Goal: Transaction & Acquisition: Obtain resource

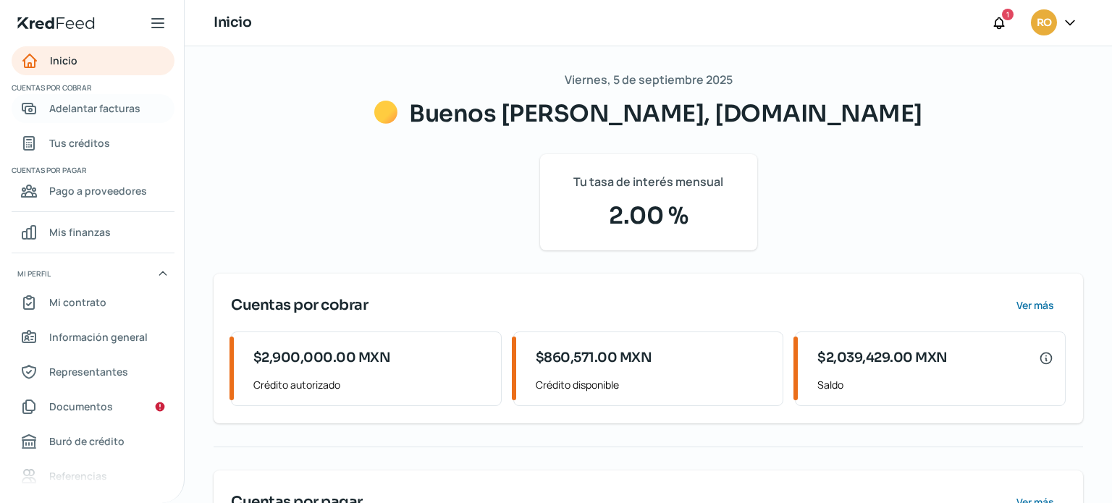
click at [116, 110] on span "Adelantar facturas" at bounding box center [94, 108] width 91 height 18
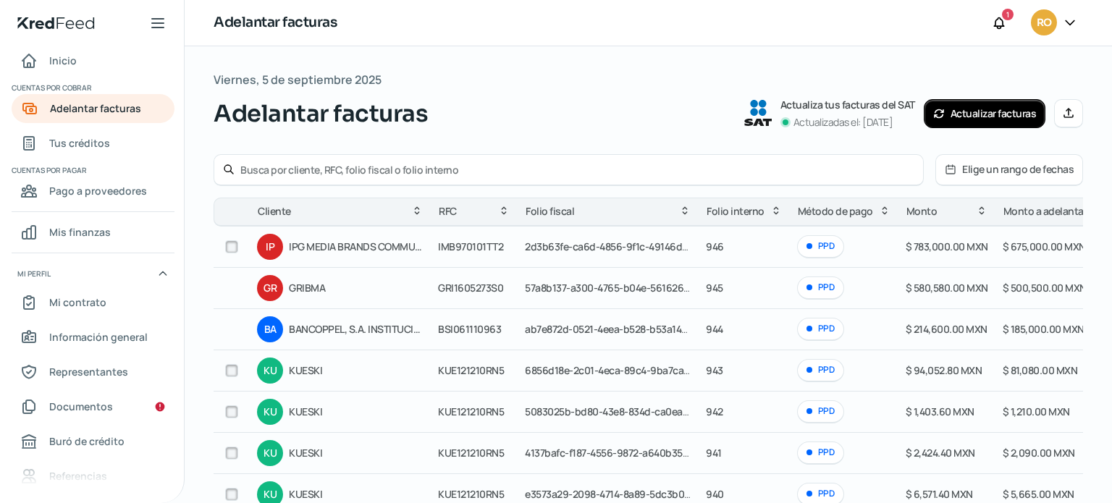
click at [228, 248] on input "checkbox" at bounding box center [231, 246] width 13 height 13
checkbox input "true"
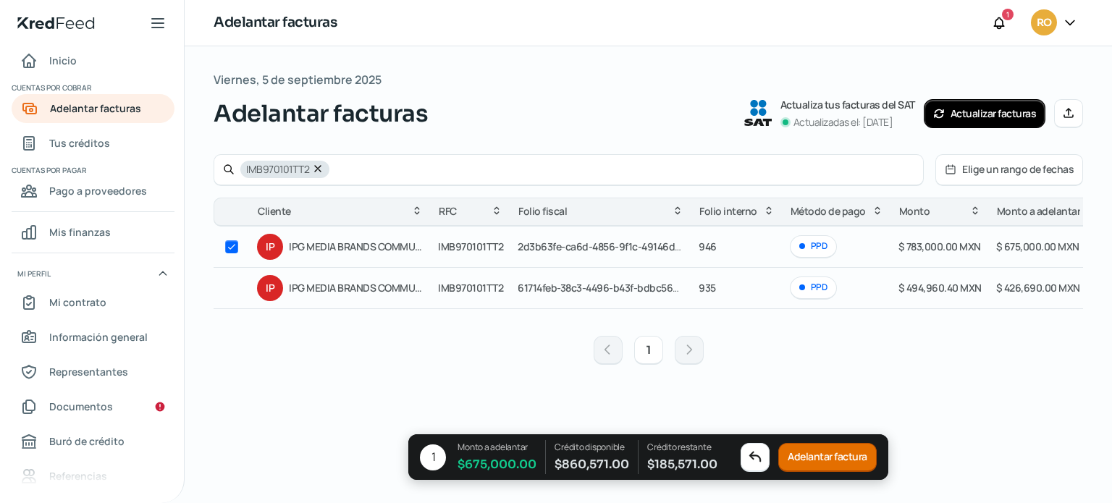
click at [826, 461] on button "Adelantar factura" at bounding box center [827, 457] width 98 height 29
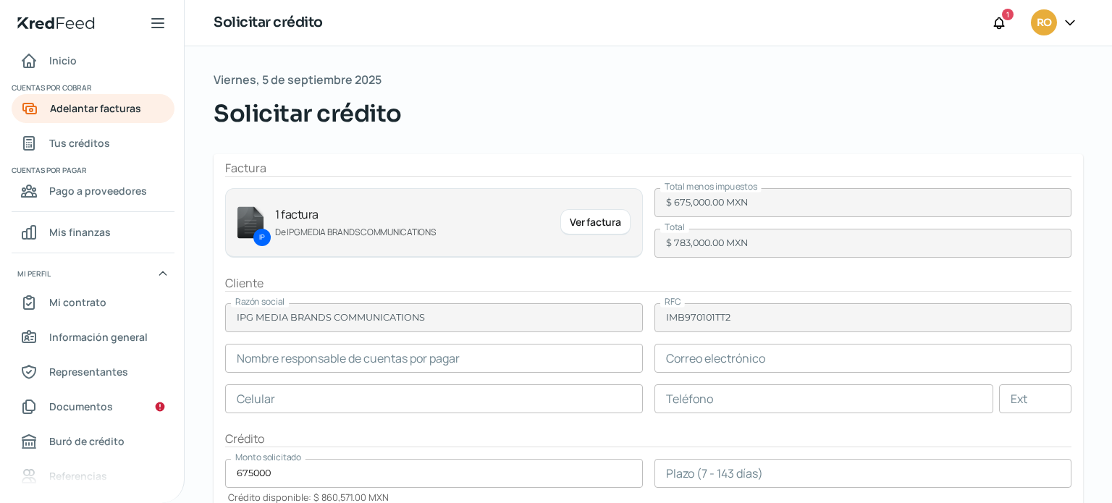
type input "[PERSON_NAME]"
type input "[EMAIL_ADDRESS][PERSON_NAME][DOMAIN_NAME]"
type input "55 - 5350 - 5700"
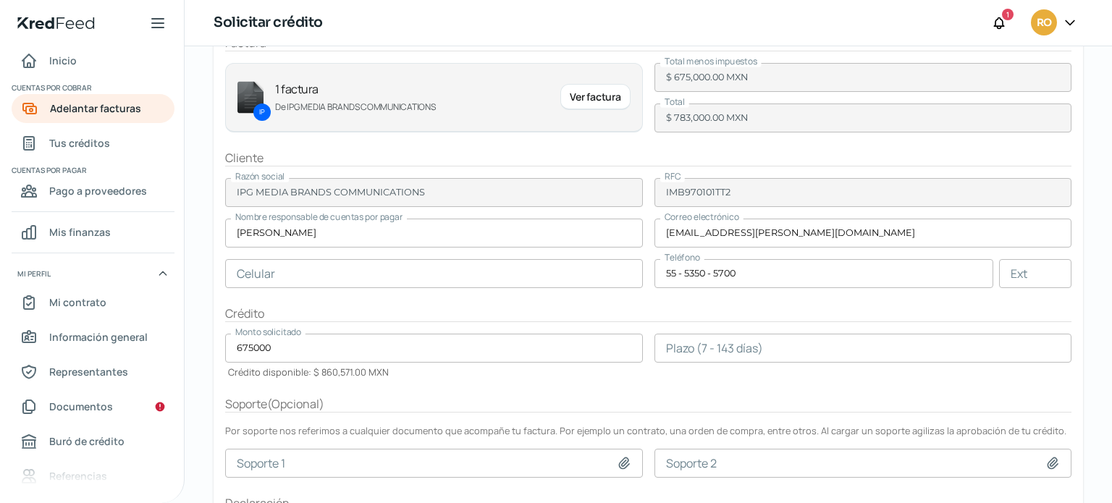
scroll to position [161, 0]
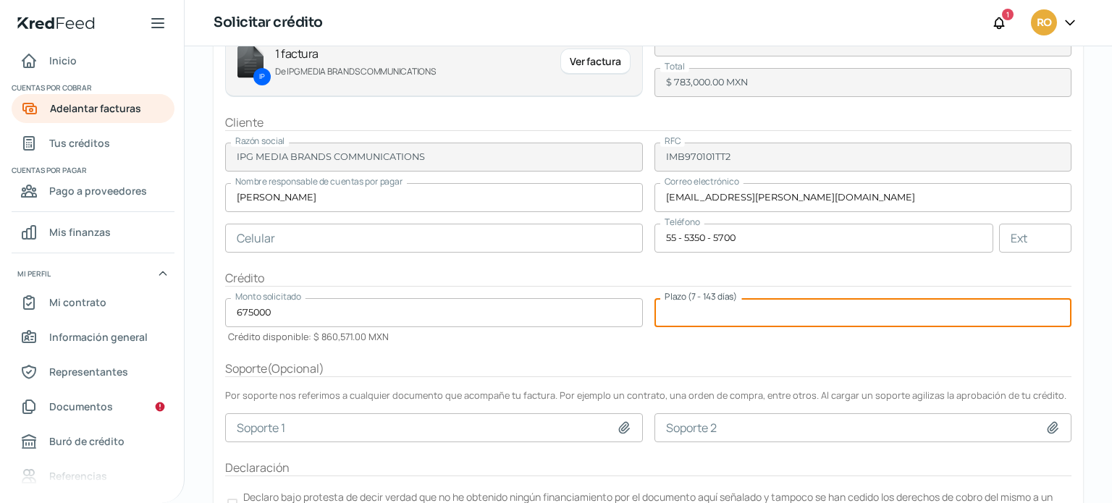
click at [721, 305] on input "number" at bounding box center [863, 312] width 418 height 29
type input "31"
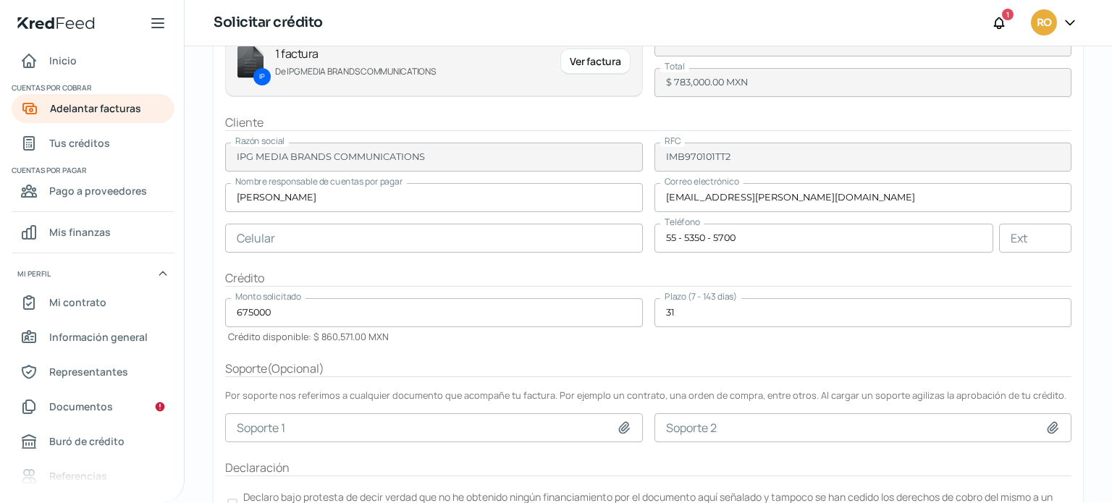
drag, startPoint x: 711, startPoint y: 340, endPoint x: 874, endPoint y: 348, distance: 163.8
click at [711, 341] on div "Plazo (7 - 143 [PERSON_NAME]) 31" at bounding box center [863, 320] width 418 height 45
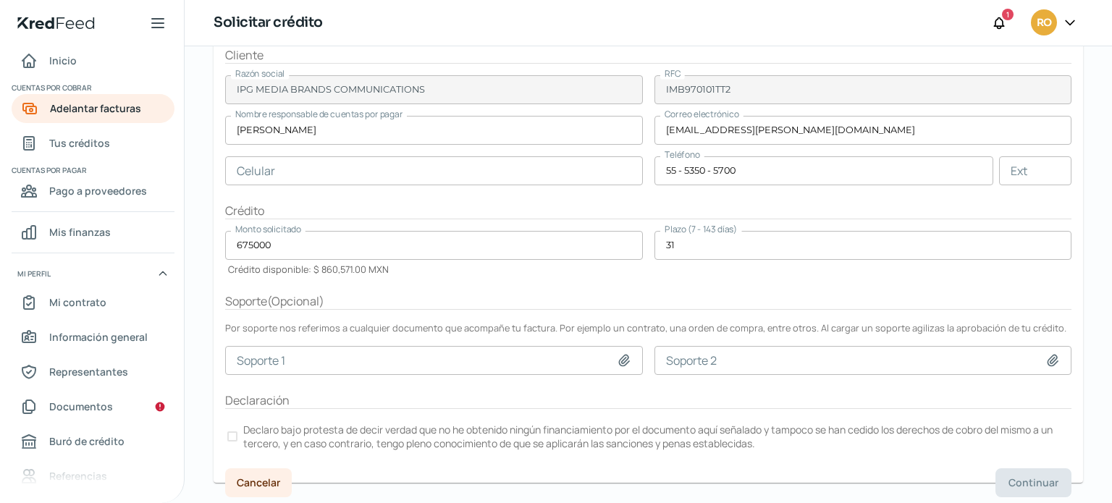
click at [240, 434] on label "Declaro bajo protesta de decir verdad que no he obtenido ningún financiamiento …" at bounding box center [648, 436] width 846 height 32
click at [1025, 478] on span "Continuar" at bounding box center [1033, 483] width 50 height 10
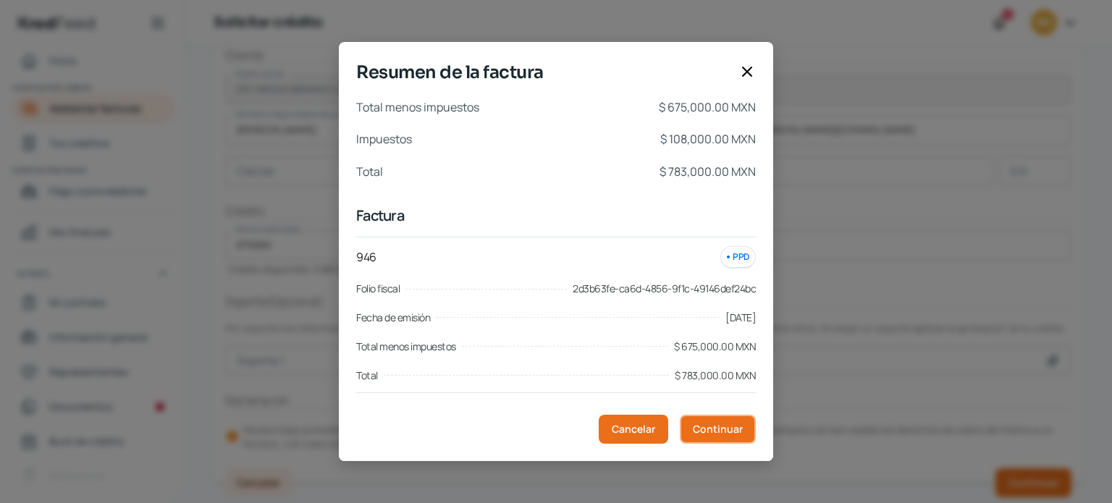
click at [724, 431] on span "Continuar" at bounding box center [718, 429] width 50 height 10
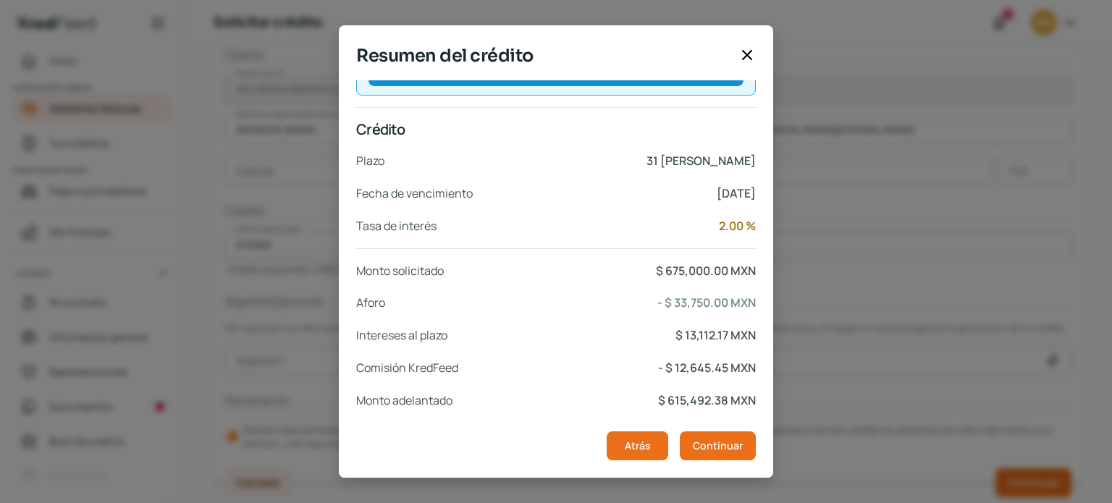
scroll to position [275, 0]
click at [620, 312] on div "Aforo - $ 33,750.00 MXN" at bounding box center [556, 302] width 400 height 21
drag, startPoint x: 766, startPoint y: 346, endPoint x: 779, endPoint y: 269, distance: 78.5
click at [761, 237] on div "Cliente Razón social IPG MEDIA BRANDS COMMUNICATIONS RFC IMB970101TT2 Nombre [P…" at bounding box center [556, 279] width 434 height 398
click at [719, 445] on span "Continuar" at bounding box center [718, 446] width 50 height 10
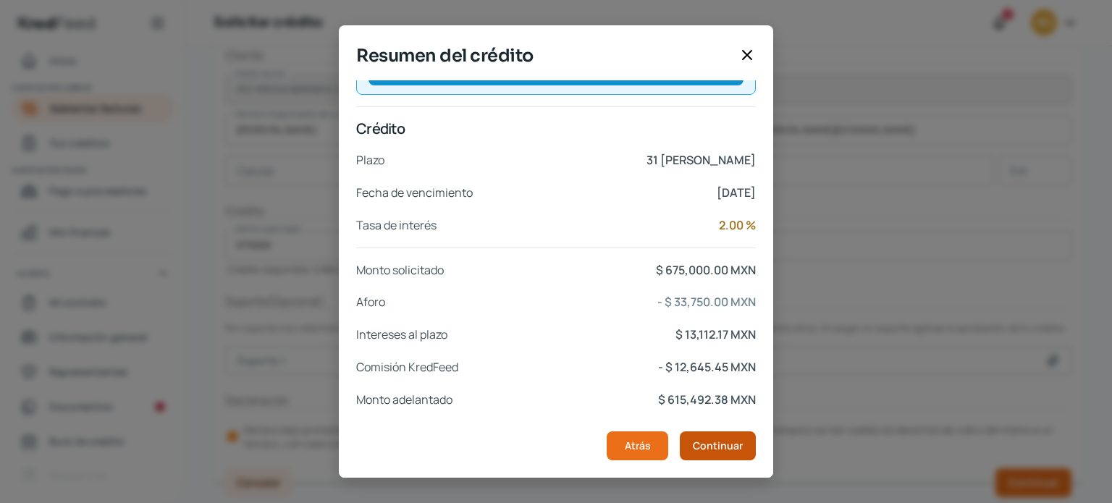
scroll to position [0, 0]
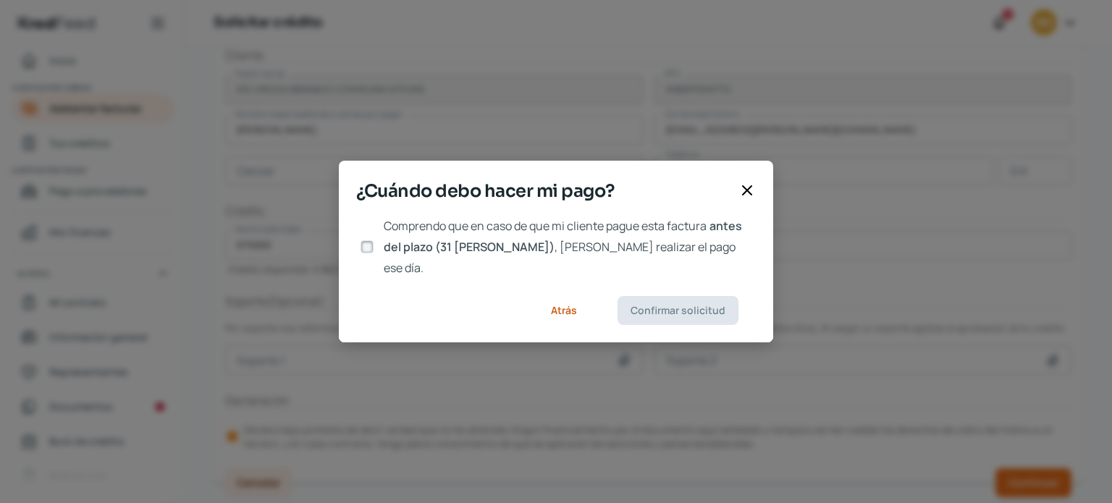
click at [370, 240] on input "Comprendo que en caso de que mi cliente pague esta factura antes del plazo (31 …" at bounding box center [366, 246] width 13 height 13
checkbox input "true"
click at [718, 305] on span "Confirmar solicitud" at bounding box center [677, 310] width 95 height 10
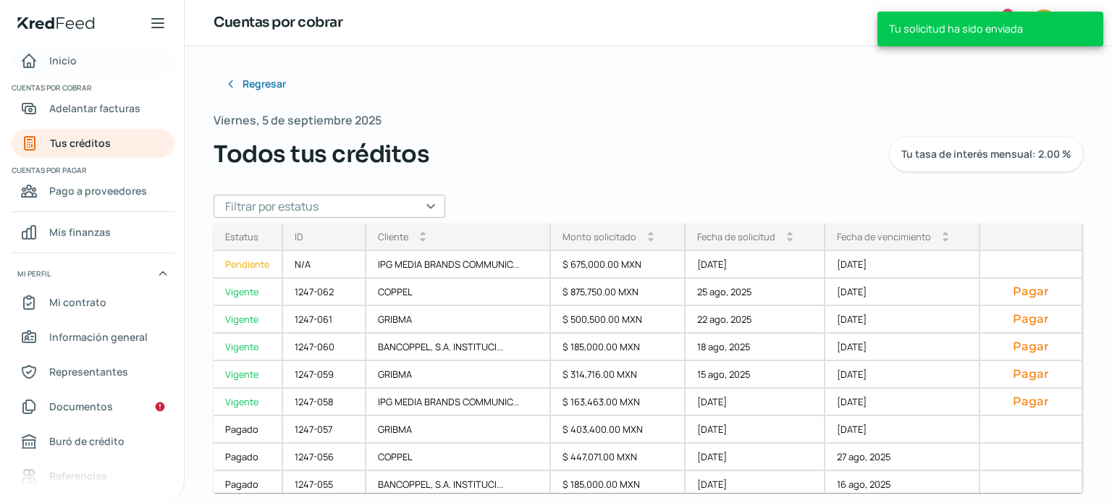
click at [56, 64] on span "Inicio" at bounding box center [63, 60] width 28 height 18
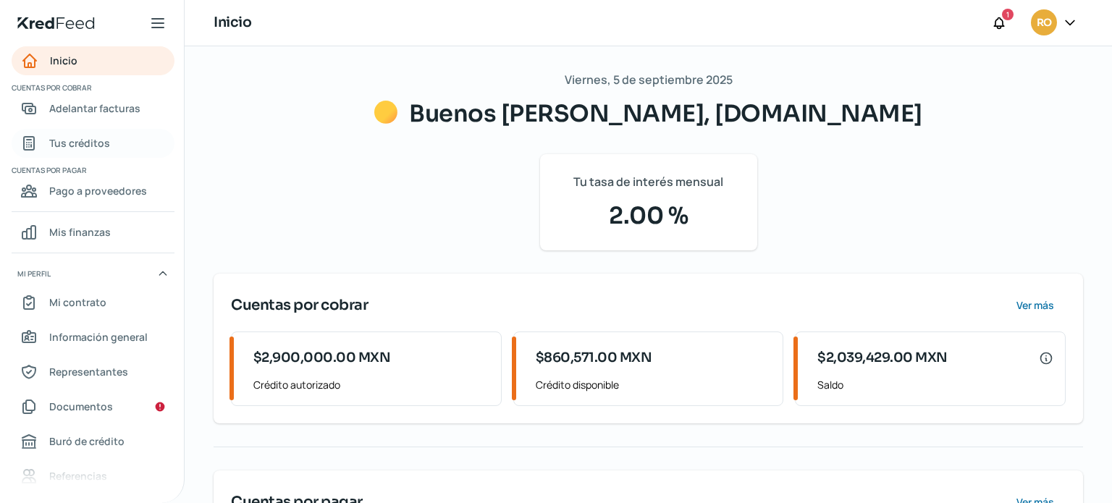
click at [85, 138] on span "Tus créditos" at bounding box center [79, 143] width 61 height 18
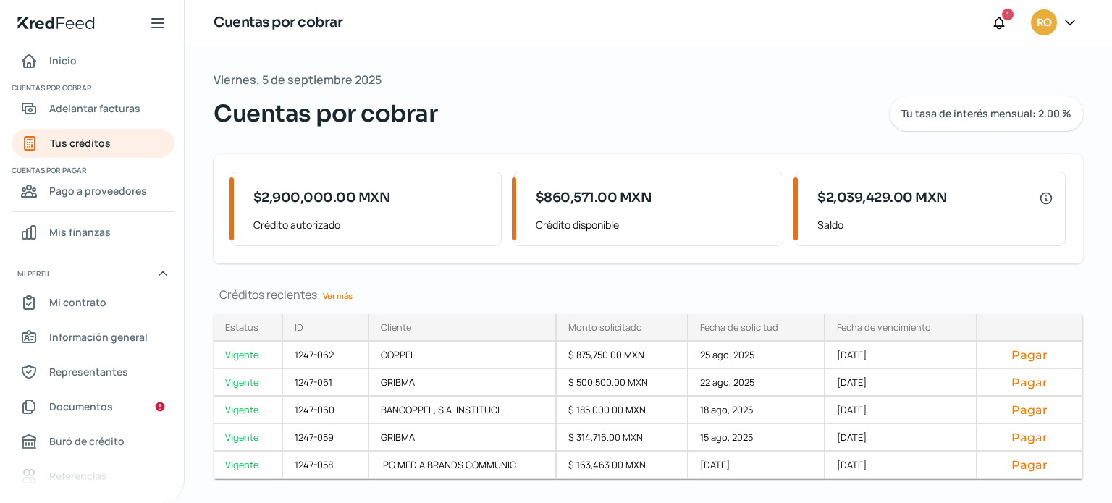
click at [350, 292] on link "Ver más" at bounding box center [337, 295] width 41 height 22
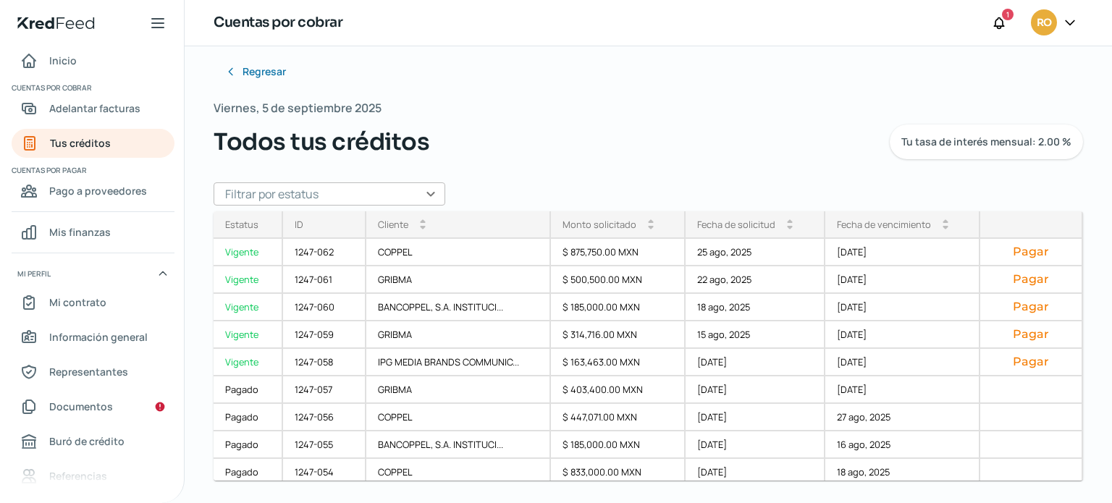
click at [630, 147] on div "Todos tus créditos Tu tasa de interés mensual: 2.00 %" at bounding box center [648, 141] width 869 height 35
click at [122, 114] on span "Adelantar facturas" at bounding box center [94, 108] width 91 height 18
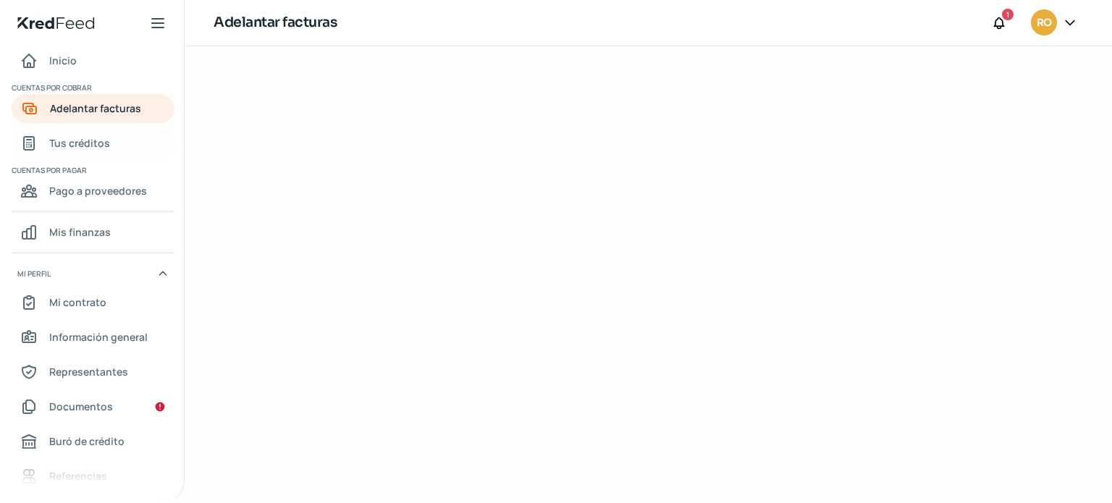
click at [86, 135] on span "Tus créditos" at bounding box center [79, 143] width 61 height 18
